Goal: Information Seeking & Learning: Understand process/instructions

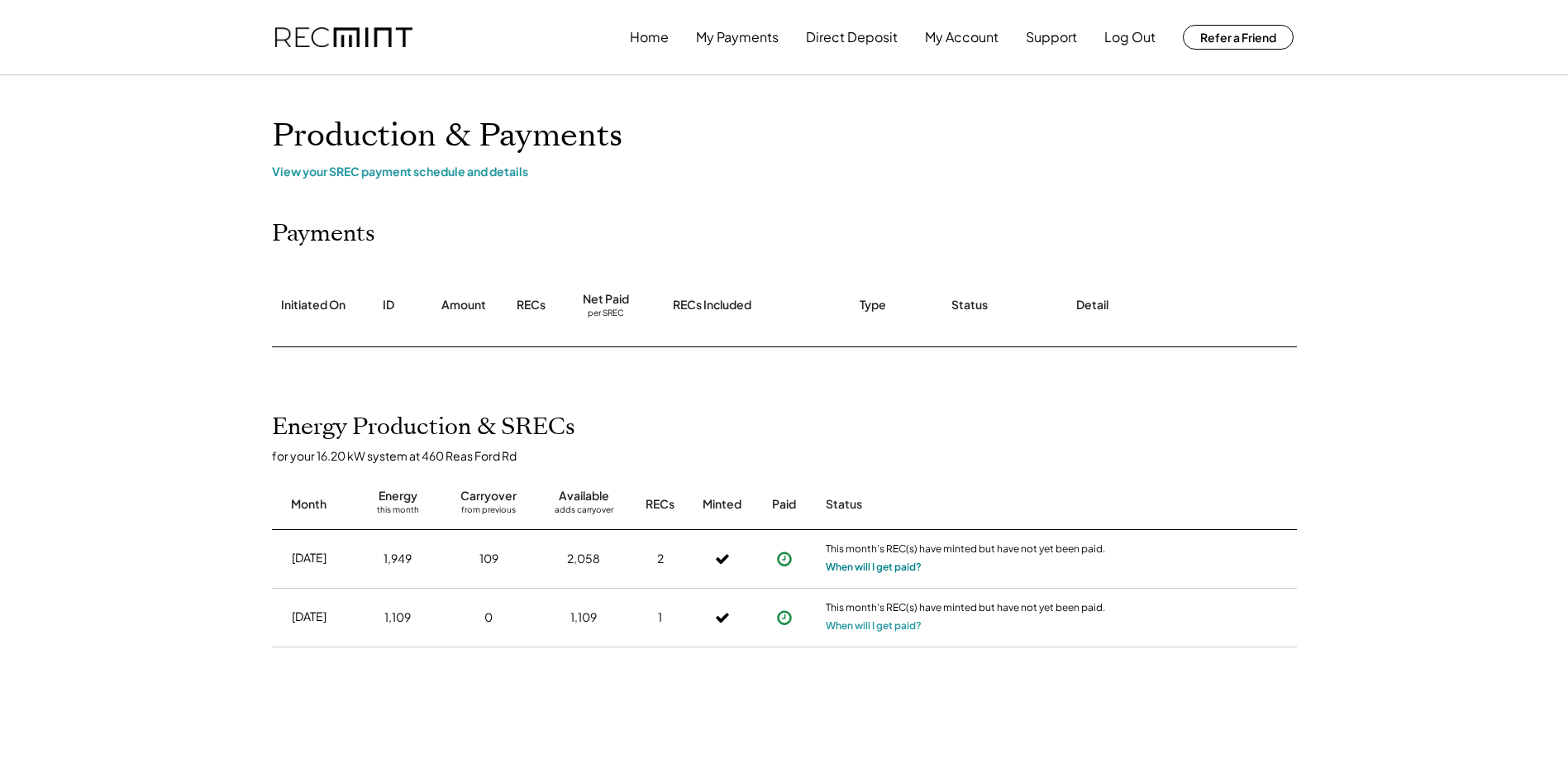
click at [860, 564] on button "When will I get paid?" at bounding box center [874, 567] width 96 height 16
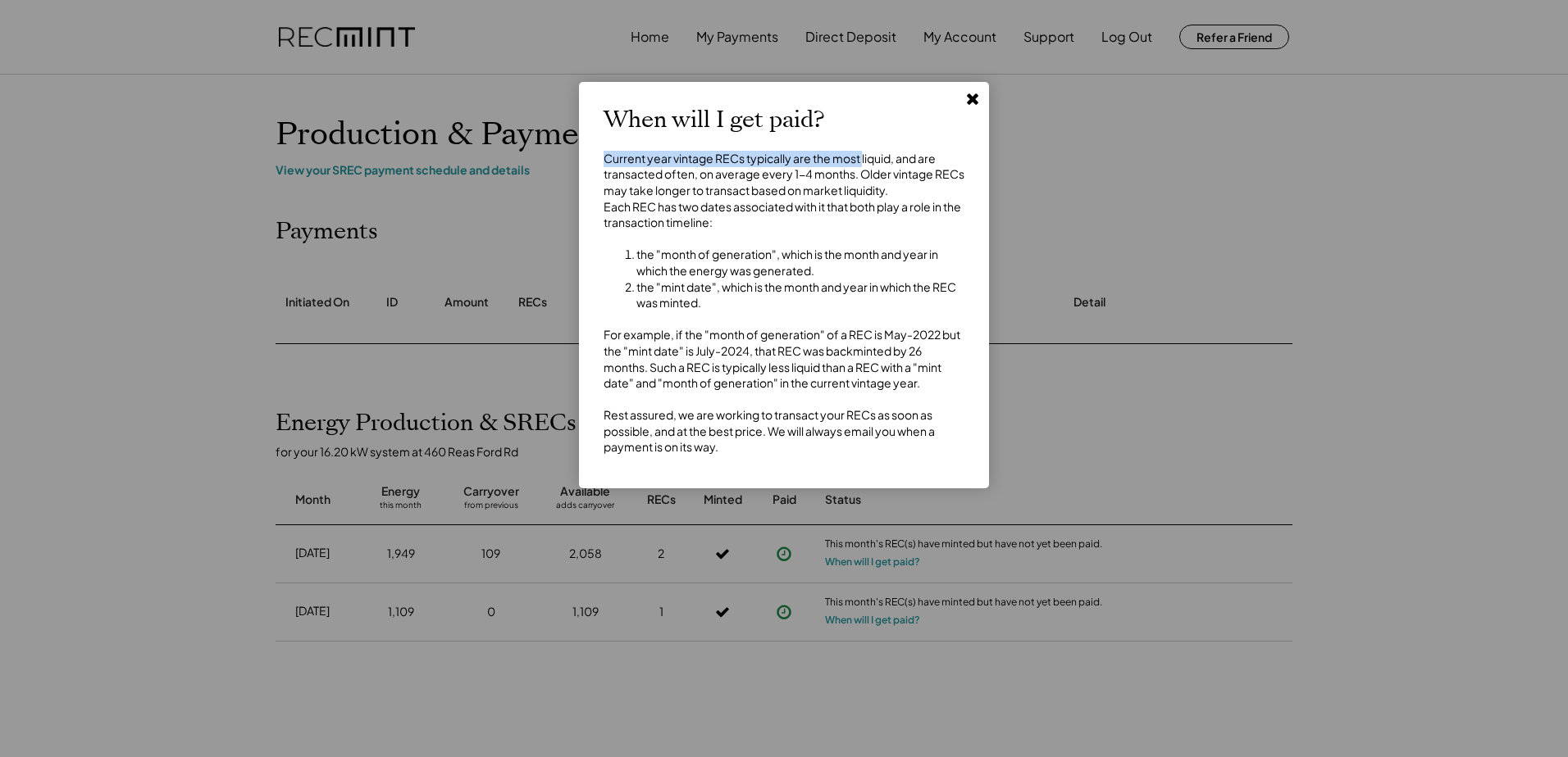
drag, startPoint x: 607, startPoint y: 152, endPoint x: 863, endPoint y: 164, distance: 256.3
click at [863, 164] on div "Current year vintage RECs typically are the most liquid, and are transacted oft…" at bounding box center [784, 303] width 360 height 304
drag, startPoint x: 863, startPoint y: 164, endPoint x: 830, endPoint y: 164, distance: 33.0
click at [863, 164] on div "Current year vintage RECs typically are the most liquid, and are transacted oft…" at bounding box center [784, 303] width 360 height 304
drag, startPoint x: 609, startPoint y: 160, endPoint x: 924, endPoint y: 162, distance: 315.0
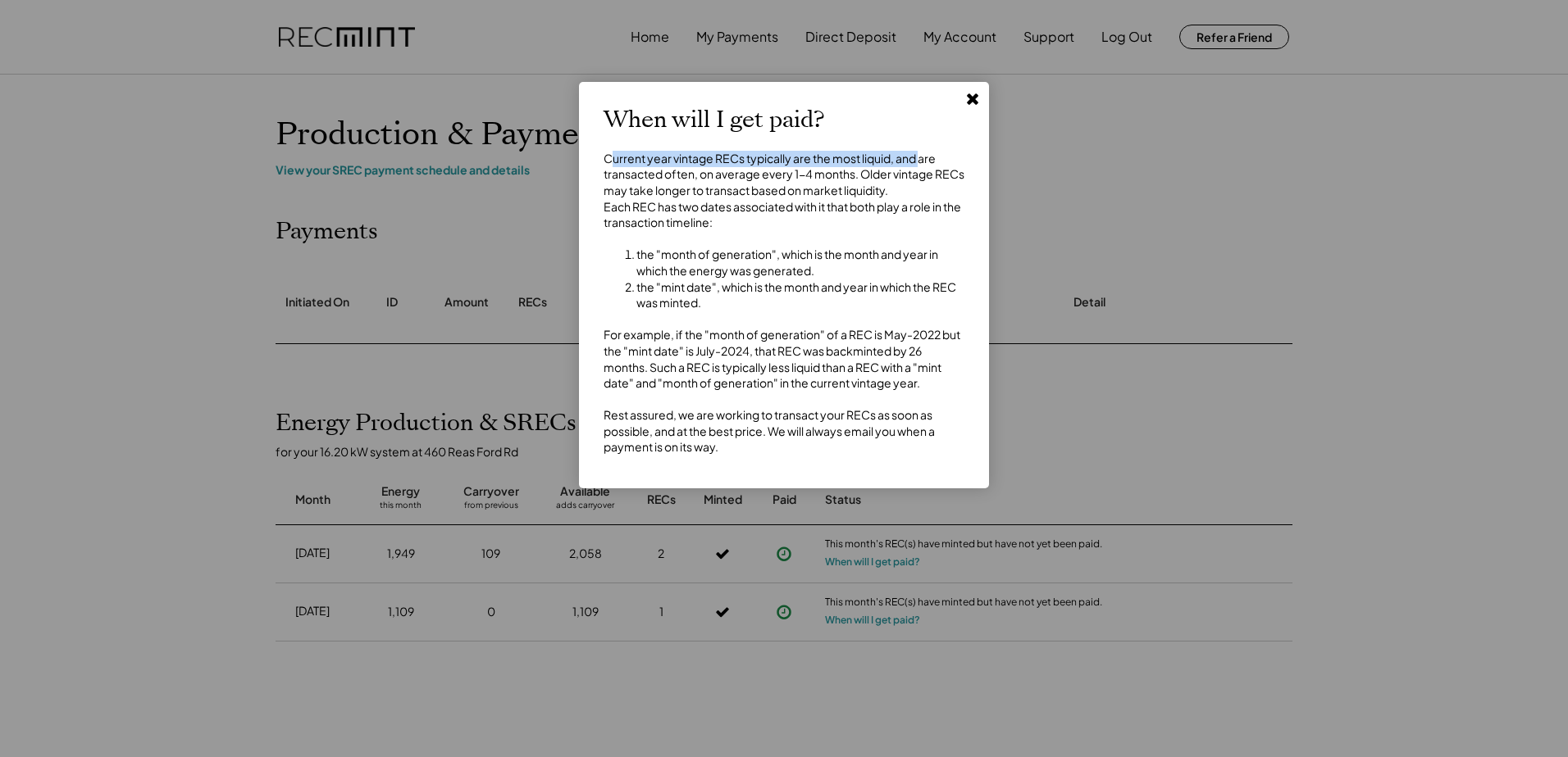
click at [924, 162] on div "Current year vintage RECs typically are the most liquid, and are transacted oft…" at bounding box center [784, 303] width 360 height 304
drag, startPoint x: 924, startPoint y: 162, endPoint x: 907, endPoint y: 162, distance: 17.0
click at [911, 162] on div "Current year vintage RECs typically are the most liquid, and are transacted oft…" at bounding box center [784, 303] width 360 height 304
drag, startPoint x: 611, startPoint y: 167, endPoint x: 900, endPoint y: 172, distance: 289.0
click at [900, 172] on div "Current year vintage RECs typically are the most liquid, and are transacted oft…" at bounding box center [784, 303] width 360 height 304
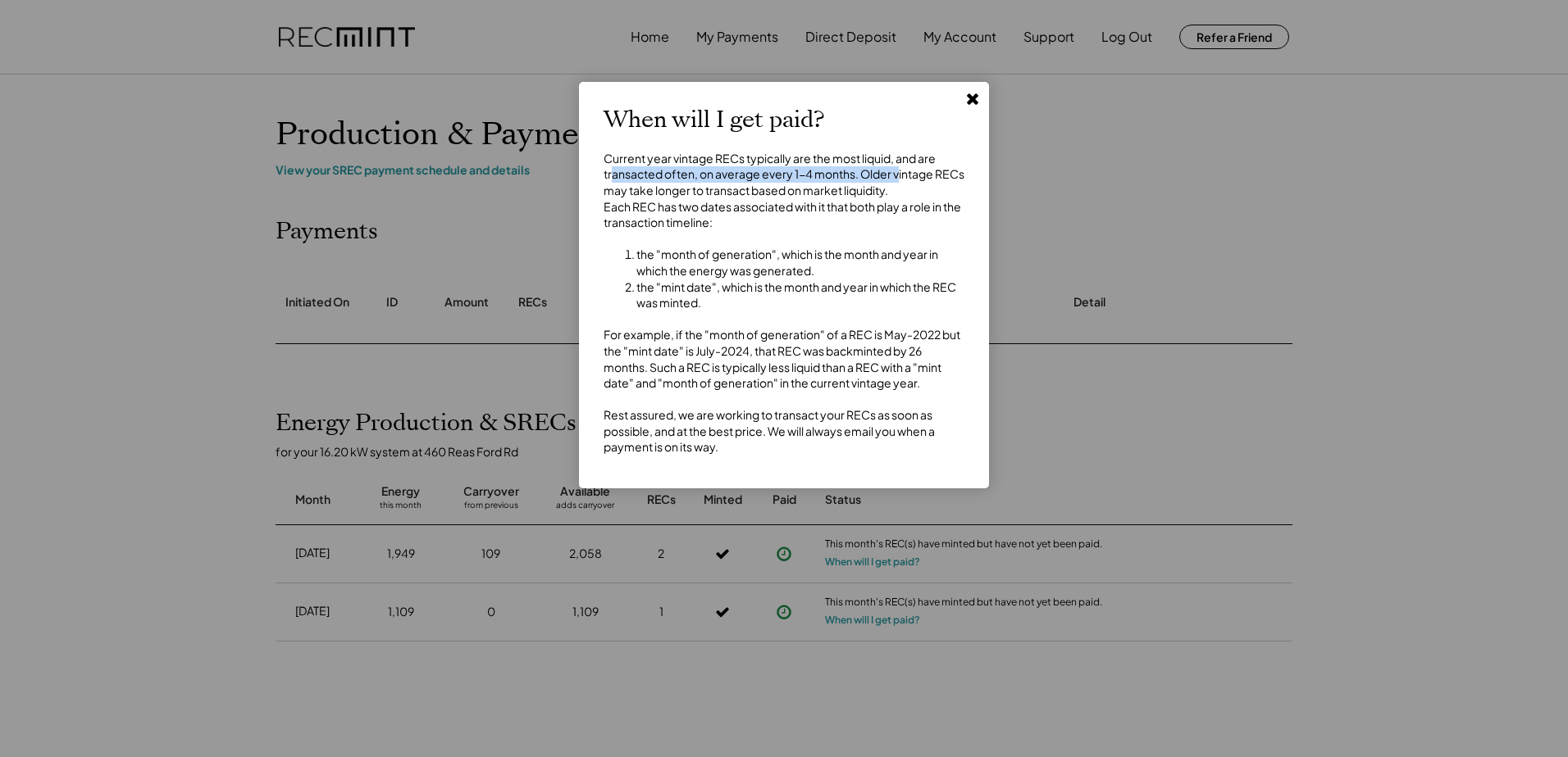
drag, startPoint x: 900, startPoint y: 172, endPoint x: 797, endPoint y: 172, distance: 103.0
click at [805, 172] on div "Current year vintage RECs typically are the most liquid, and are transacted oft…" at bounding box center [784, 303] width 360 height 304
drag, startPoint x: 685, startPoint y: 176, endPoint x: 899, endPoint y: 172, distance: 214.0
click at [899, 172] on div "Current year vintage RECs typically are the most liquid, and are transacted oft…" at bounding box center [784, 303] width 360 height 304
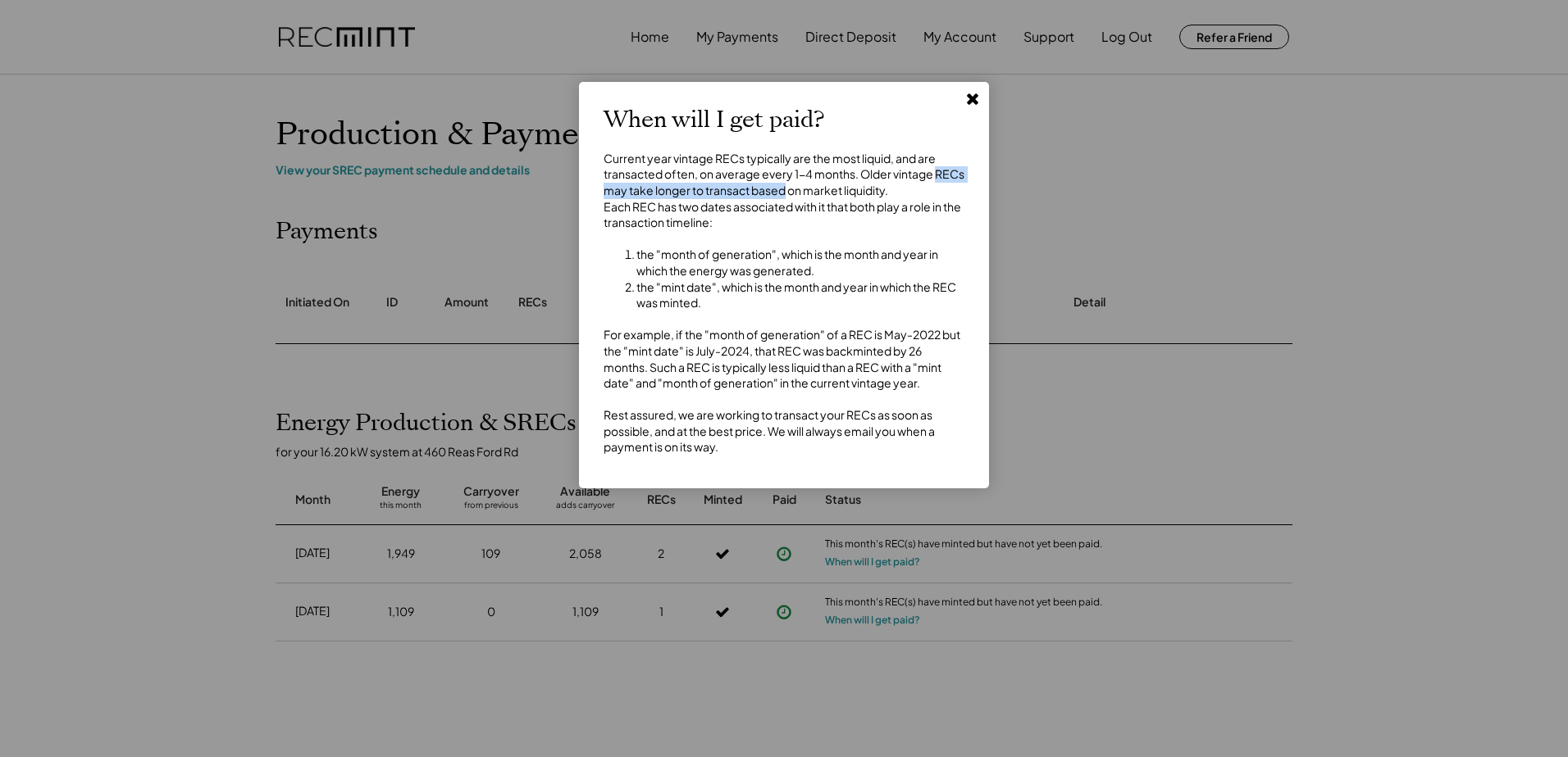
drag, startPoint x: 608, startPoint y: 192, endPoint x: 817, endPoint y: 189, distance: 209.0
click at [817, 189] on div "Current year vintage RECs typically are the most liquid, and are transacted oft…" at bounding box center [784, 303] width 360 height 304
drag, startPoint x: 664, startPoint y: 192, endPoint x: 872, endPoint y: 189, distance: 208.0
click at [872, 189] on div "Current year vintage RECs typically are the most liquid, and are transacted oft…" at bounding box center [784, 303] width 360 height 304
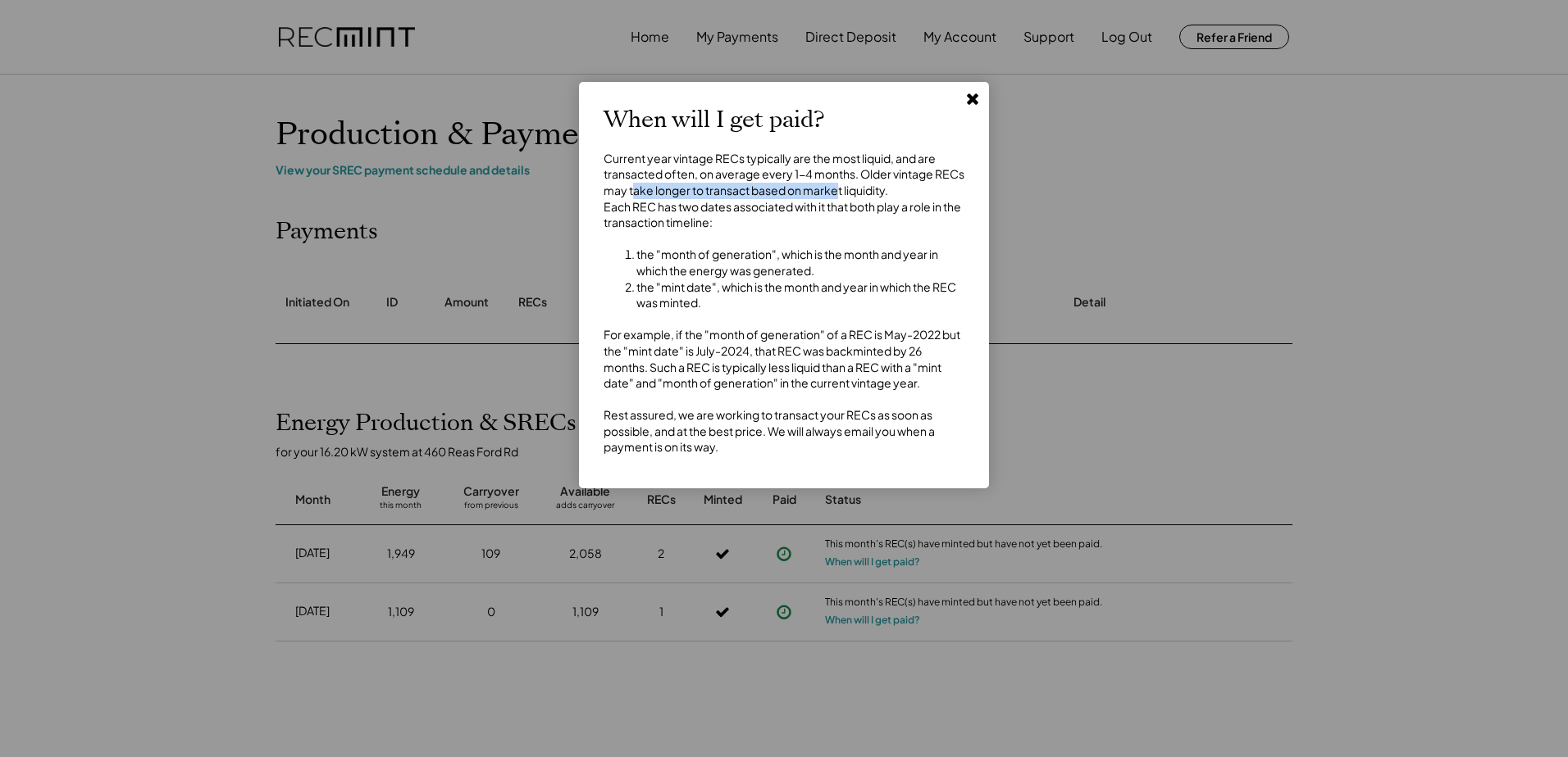
click at [872, 189] on div "Current year vintage RECs typically are the most liquid, and are transacted oft…" at bounding box center [784, 303] width 360 height 304
drag, startPoint x: 688, startPoint y: 221, endPoint x: 893, endPoint y: 222, distance: 205.0
click at [893, 222] on div "Current year vintage RECs typically are the most liquid, and are transacted oft…" at bounding box center [784, 303] width 360 height 304
drag, startPoint x: 893, startPoint y: 222, endPoint x: 866, endPoint y: 222, distance: 27.0
click at [893, 222] on div "Current year vintage RECs typically are the most liquid, and are transacted oft…" at bounding box center [784, 303] width 360 height 304
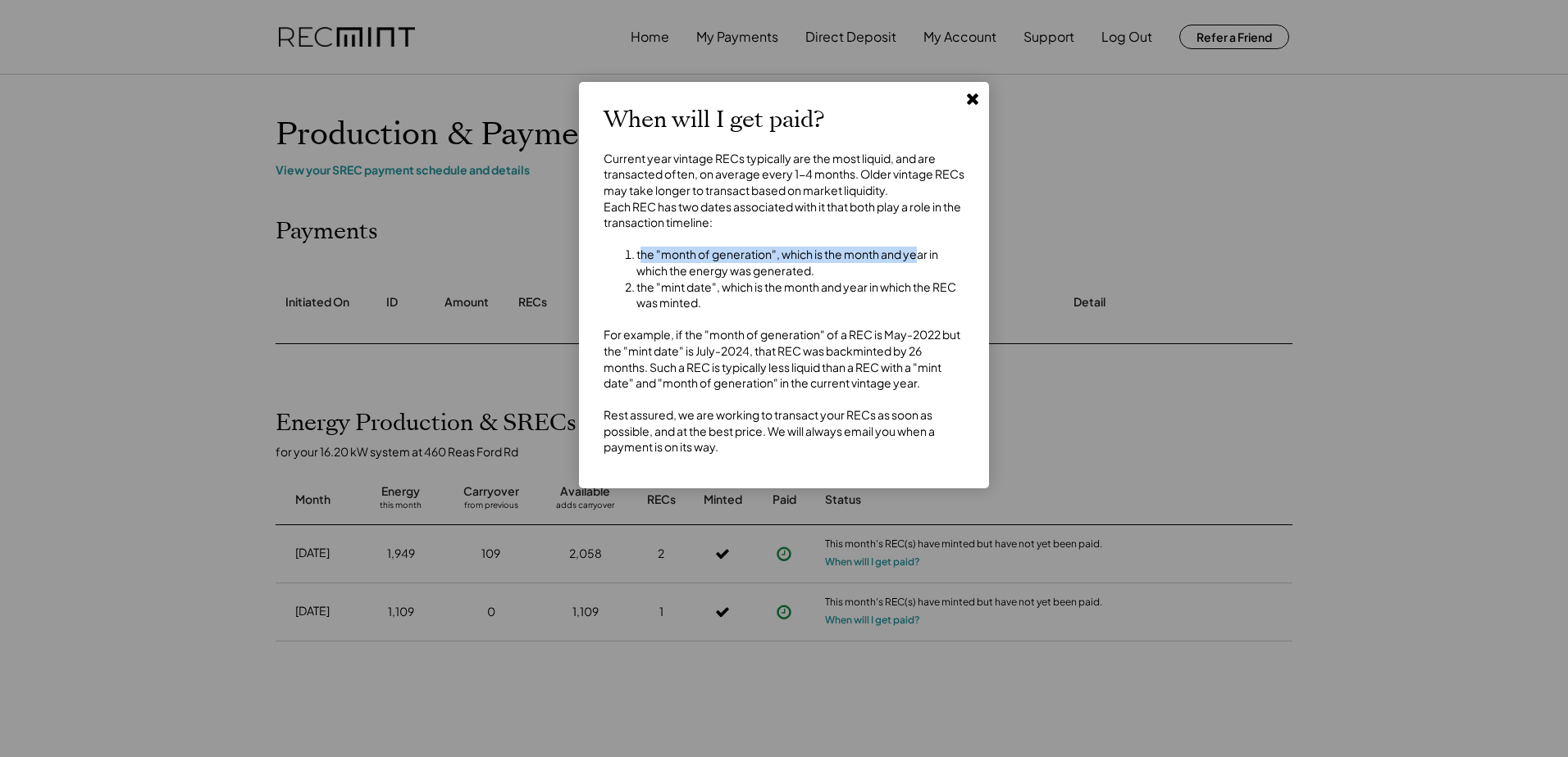
drag, startPoint x: 643, startPoint y: 265, endPoint x: 916, endPoint y: 270, distance: 273.0
click at [916, 270] on li "the "month of generation", which is the month and year in which the energy was …" at bounding box center [801, 263] width 328 height 32
click at [778, 278] on li "the "month of generation", which is the month and year in which the energy was …" at bounding box center [801, 263] width 328 height 32
drag, startPoint x: 778, startPoint y: 288, endPoint x: 867, endPoint y: 306, distance: 90.8
click at [867, 306] on ol "the "month of generation", which is the month and year in which the energy was …" at bounding box center [784, 279] width 360 height 64
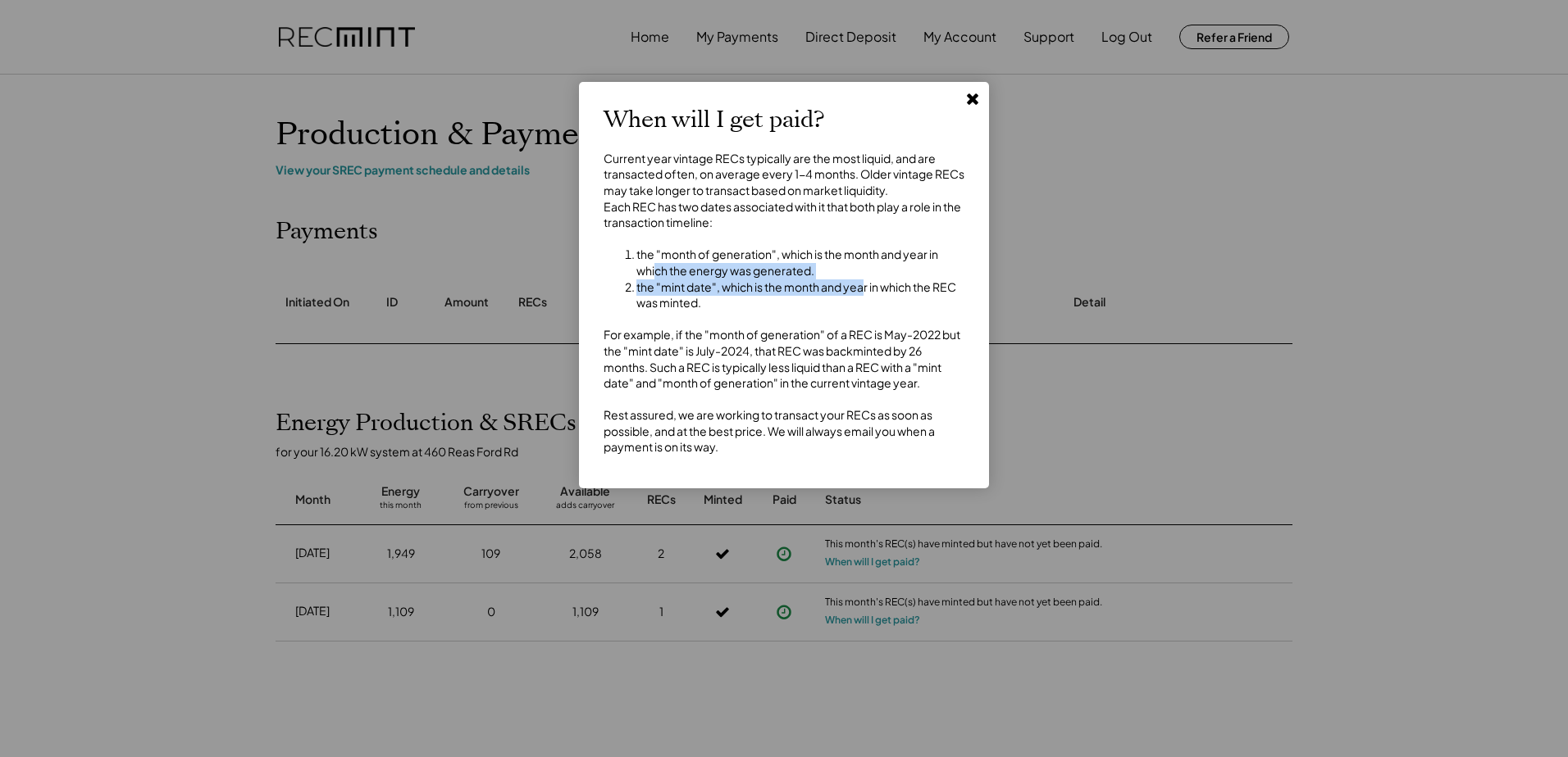
click at [866, 306] on li "the "mint date", which is the month and year in which the REC was minted." at bounding box center [801, 295] width 328 height 32
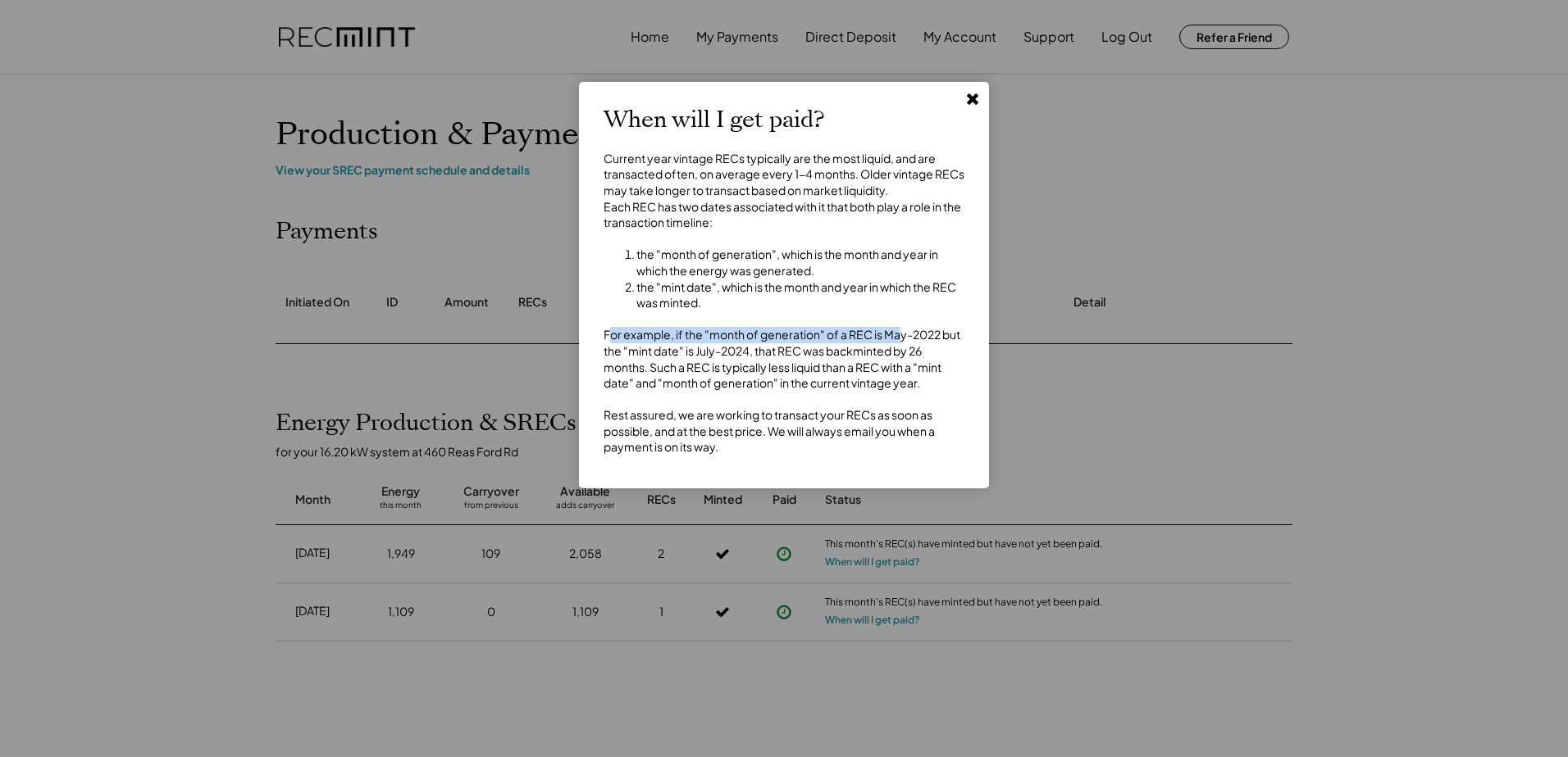
drag, startPoint x: 610, startPoint y: 354, endPoint x: 901, endPoint y: 353, distance: 291.0
click at [901, 353] on div "Current year vintage RECs typically are the most liquid, and are transacted oft…" at bounding box center [784, 303] width 360 height 304
drag, startPoint x: 618, startPoint y: 368, endPoint x: 929, endPoint y: 371, distance: 311.0
click at [929, 371] on div "Current year vintage RECs typically are the most liquid, and are transacted oft…" at bounding box center [784, 303] width 360 height 304
drag, startPoint x: 620, startPoint y: 382, endPoint x: 849, endPoint y: 382, distance: 229.0
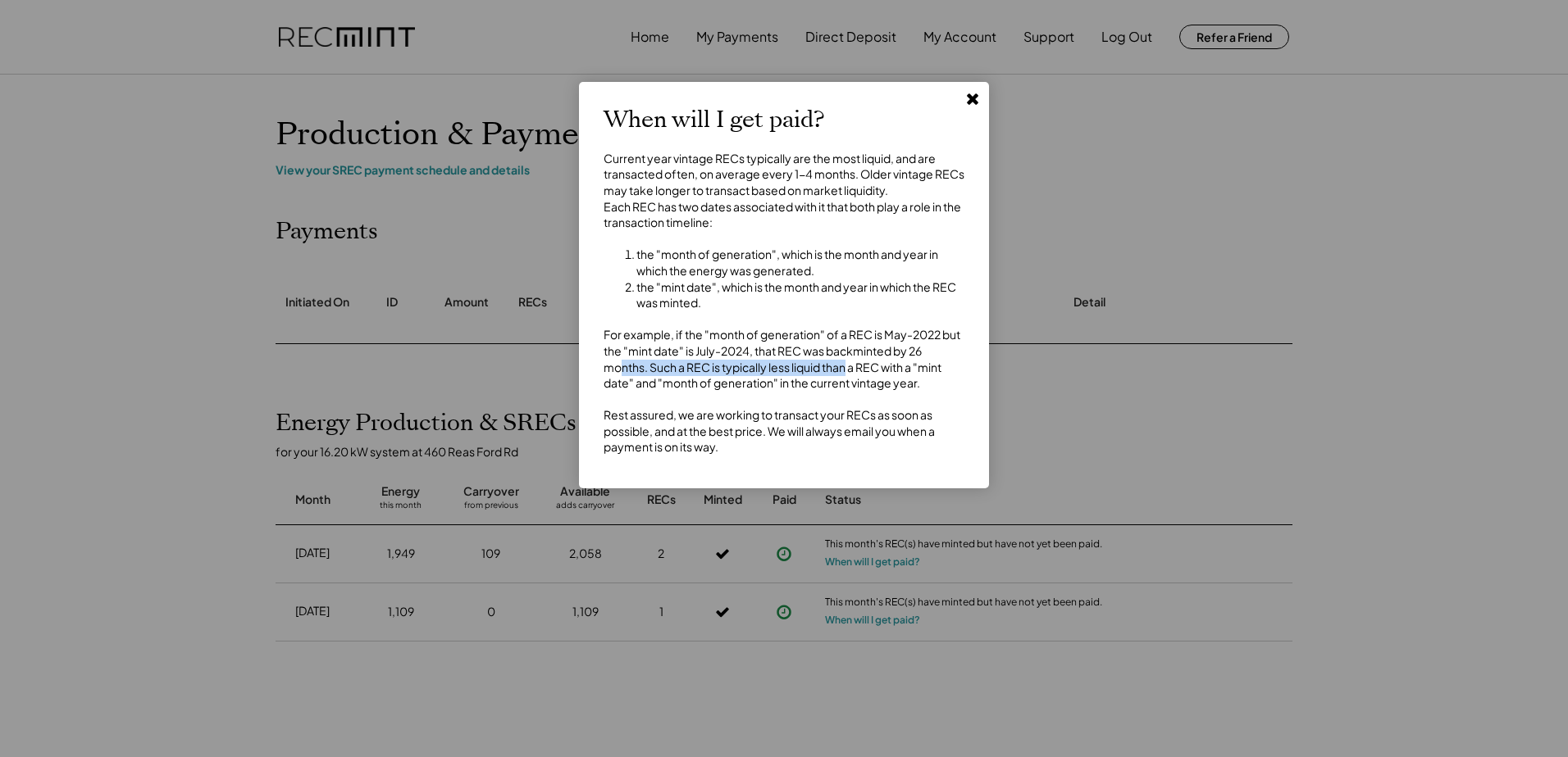
click at [849, 382] on div "Current year vintage RECs typically are the most liquid, and are transacted oft…" at bounding box center [784, 303] width 360 height 304
click at [846, 382] on div "Current year vintage RECs typically are the most liquid, and are transacted oft…" at bounding box center [784, 303] width 360 height 304
drag, startPoint x: 673, startPoint y: 382, endPoint x: 924, endPoint y: 386, distance: 251.0
click at [924, 386] on div "Current year vintage RECs typically are the most liquid, and are transacted oft…" at bounding box center [784, 303] width 360 height 304
drag, startPoint x: 620, startPoint y: 404, endPoint x: 910, endPoint y: 409, distance: 290.0
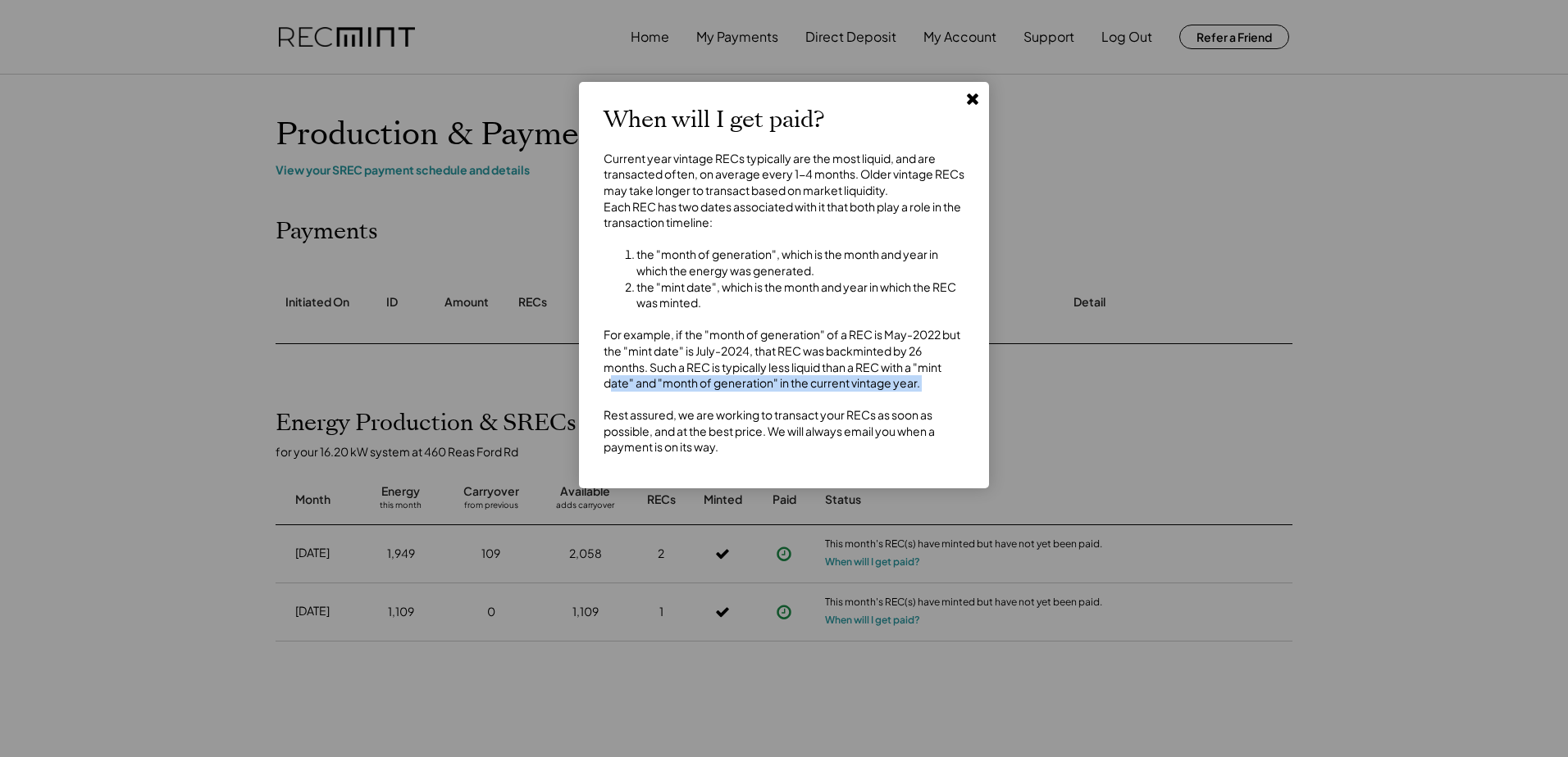
click at [910, 409] on div "Current year vintage RECs typically are the most liquid, and are transacted oft…" at bounding box center [784, 303] width 360 height 304
drag, startPoint x: 910, startPoint y: 409, endPoint x: 819, endPoint y: 398, distance: 91.7
click at [819, 398] on div "Current year vintage RECs typically are the most liquid, and are transacted oft…" at bounding box center [784, 303] width 360 height 304
drag, startPoint x: 602, startPoint y: 431, endPoint x: 800, endPoint y: 432, distance: 198.0
click at [800, 432] on div "When will I get paid? Current year vintage RECs typically are the most liquid, …" at bounding box center [784, 285] width 410 height 407
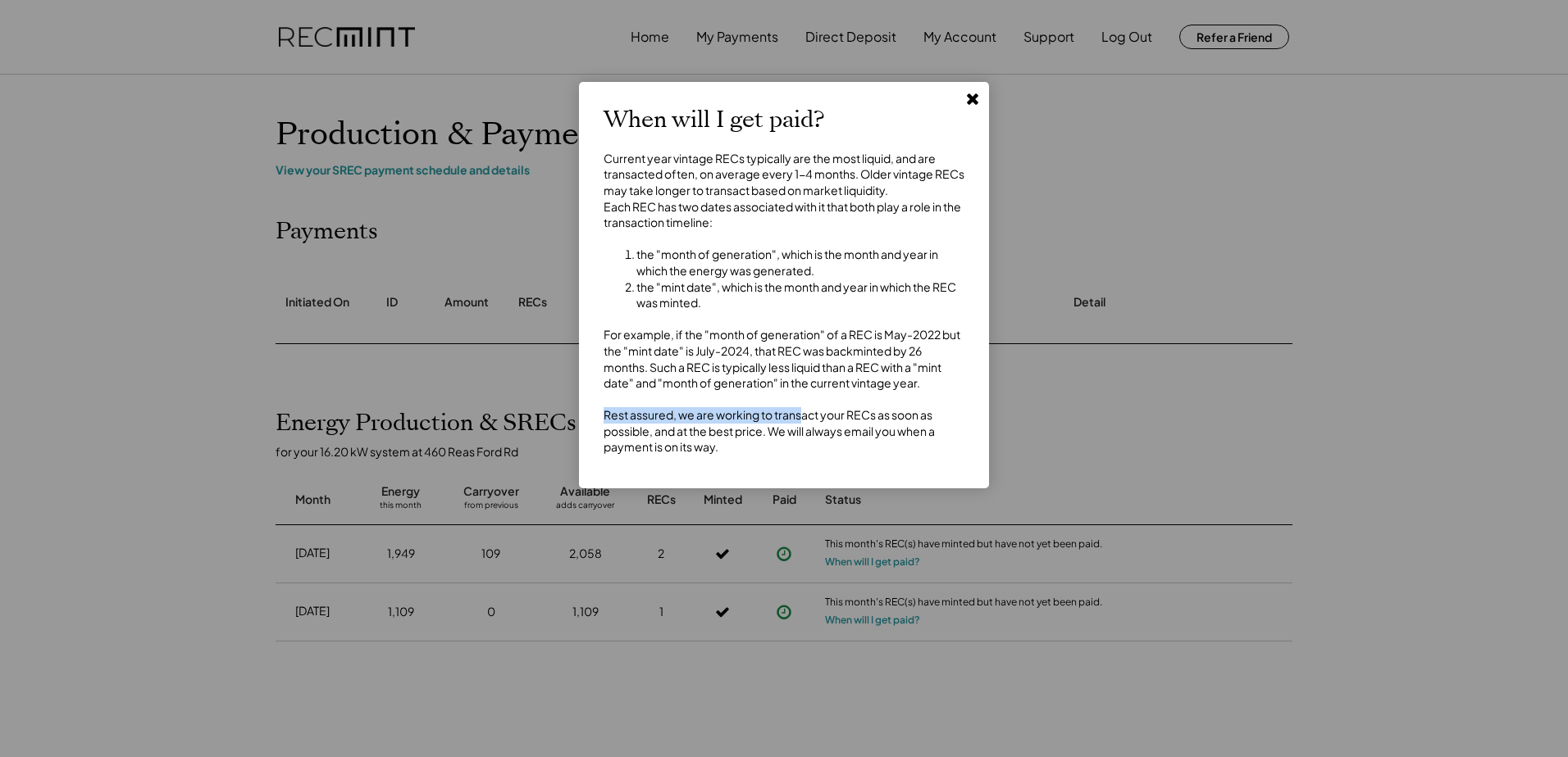
click at [800, 432] on div "Current year vintage RECs typically are the most liquid, and are transacted oft…" at bounding box center [784, 303] width 360 height 304
drag, startPoint x: 788, startPoint y: 430, endPoint x: 889, endPoint y: 433, distance: 101.0
click at [889, 433] on div "Current year vintage RECs typically are the most liquid, and are transacted oft…" at bounding box center [784, 303] width 360 height 304
drag, startPoint x: 889, startPoint y: 433, endPoint x: 876, endPoint y: 435, distance: 13.2
click at [889, 433] on div "Current year vintage RECs typically are the most liquid, and are transacted oft…" at bounding box center [784, 303] width 360 height 304
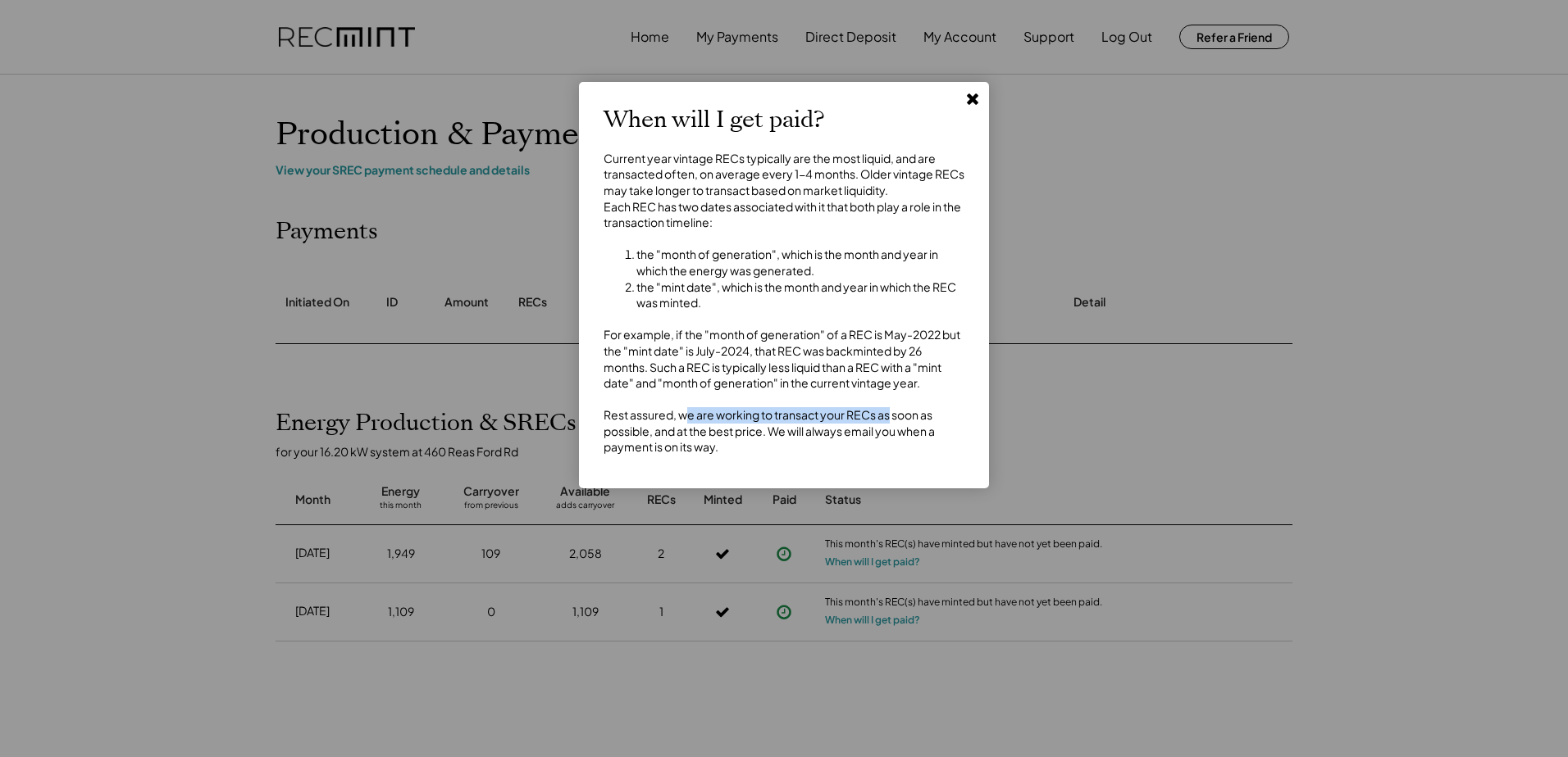
drag, startPoint x: 658, startPoint y: 451, endPoint x: 817, endPoint y: 461, distance: 159.3
click at [817, 456] on div "Current year vintage RECs typically are the most liquid, and are transacted oft…" at bounding box center [784, 303] width 360 height 304
click at [977, 98] on icon at bounding box center [971, 98] width 16 height 16
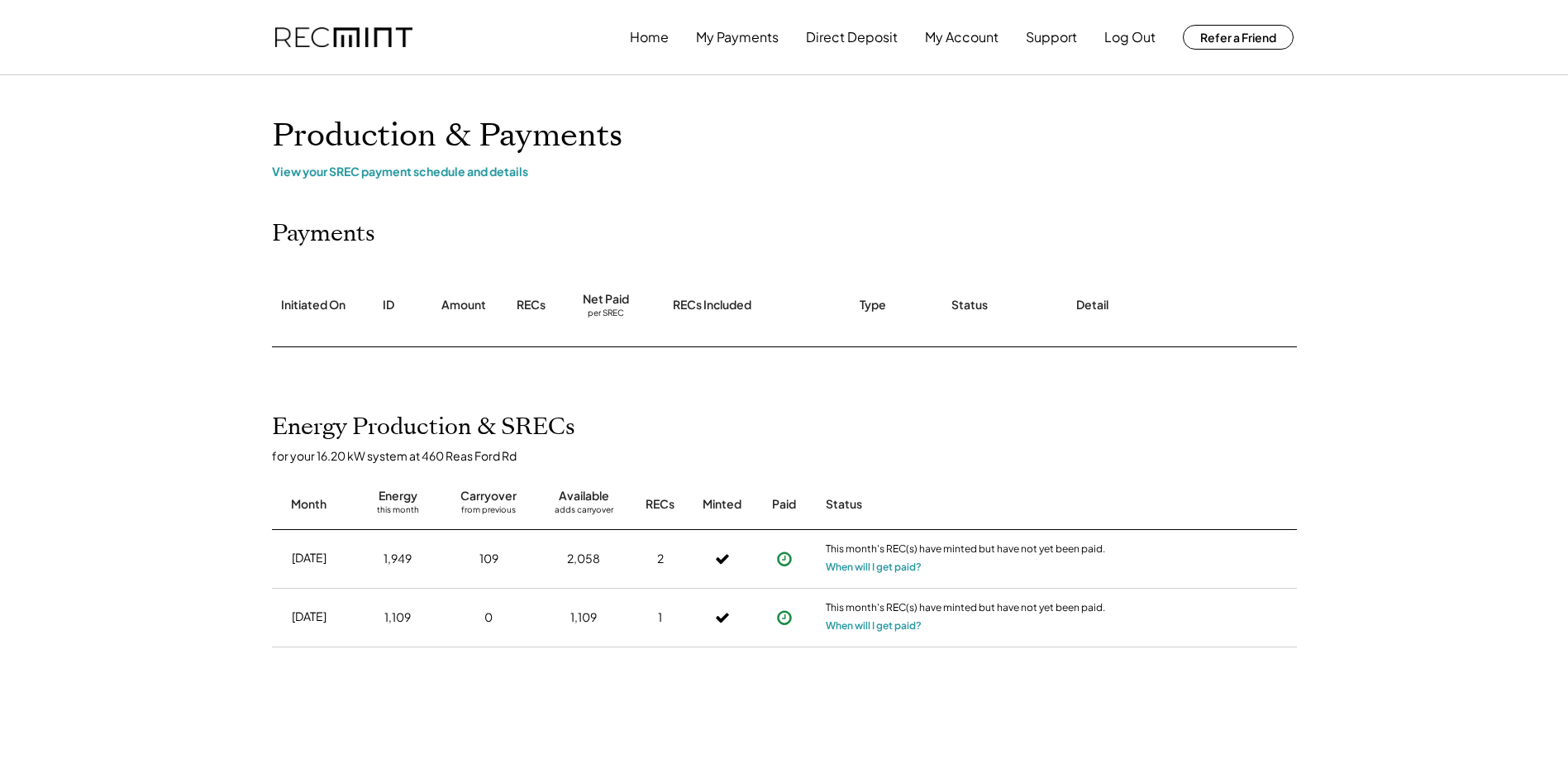
scroll to position [83, 0]
